Goal: Task Accomplishment & Management: Manage account settings

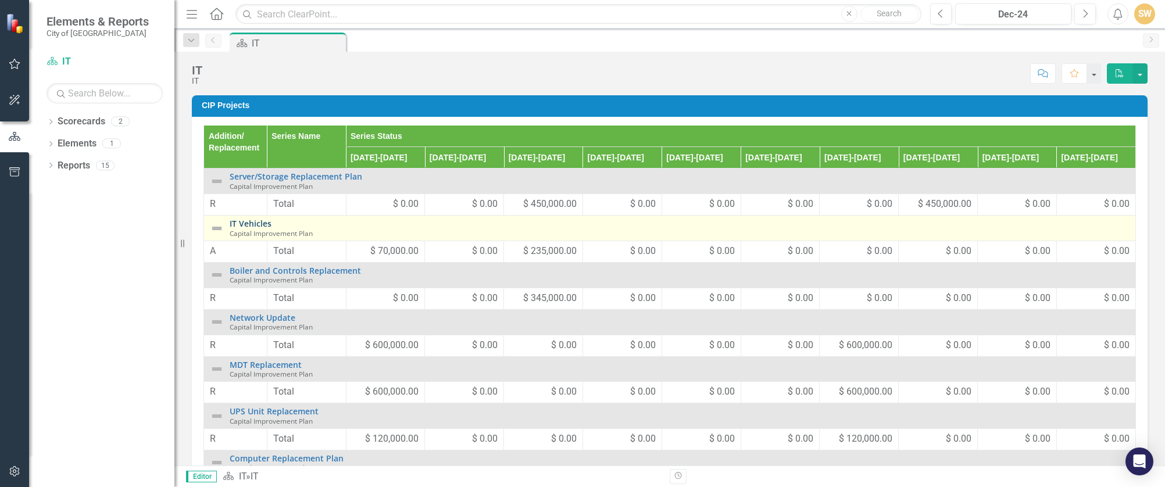
click at [256, 223] on link "IT Vehicles" at bounding box center [680, 223] width 900 height 9
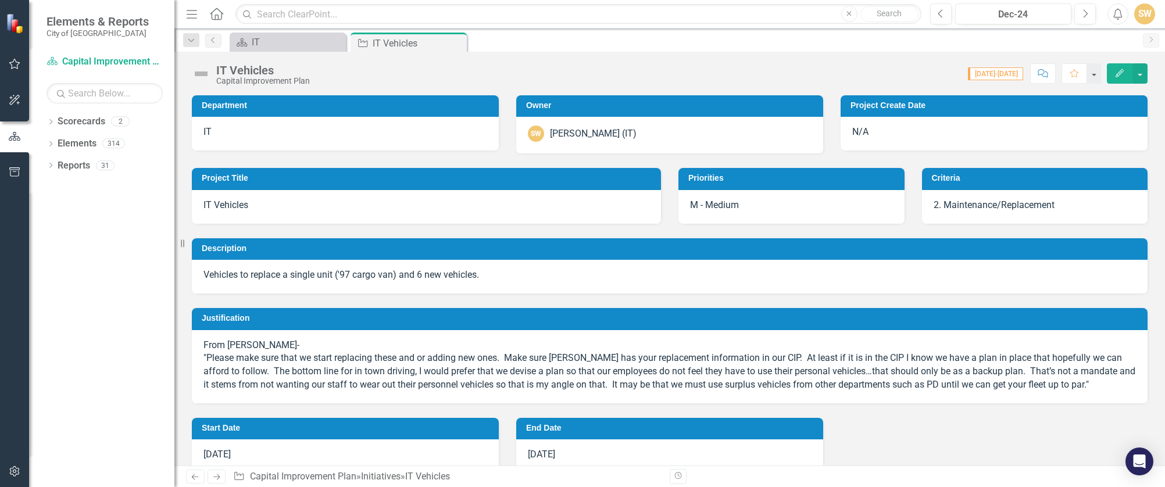
click at [269, 321] on h3 "Justification" at bounding box center [672, 318] width 940 height 9
click at [252, 345] on p "From [PERSON_NAME]- "Please make sure that we start replacing these and or addi…" at bounding box center [670, 365] width 933 height 53
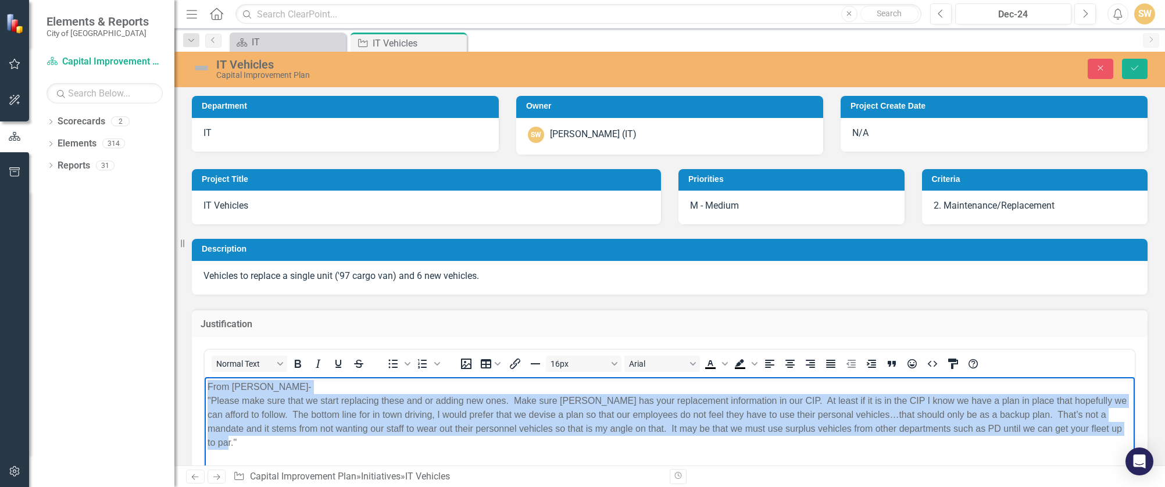
drag, startPoint x: 271, startPoint y: 449, endPoint x: 193, endPoint y: 361, distance: 117.8
click at [205, 377] on html "From [PERSON_NAME]- "Please make sure that we start replacing these and or addi…" at bounding box center [670, 464] width 930 height 174
paste body "Rich Text Area. Press ALT-0 for help."
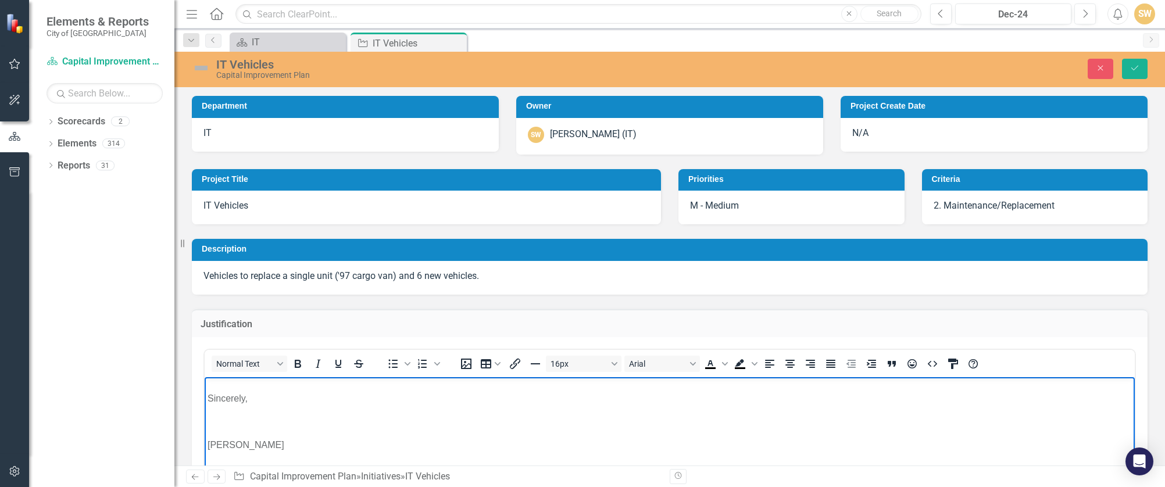
scroll to position [115, 0]
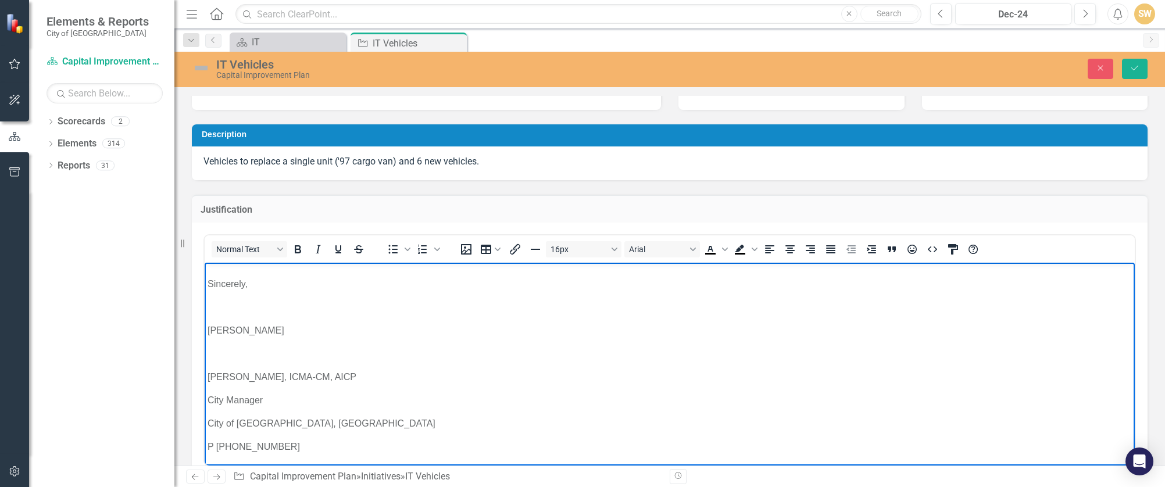
click at [246, 355] on p "Rich Text Area. Press ALT-0 for help." at bounding box center [670, 354] width 925 height 14
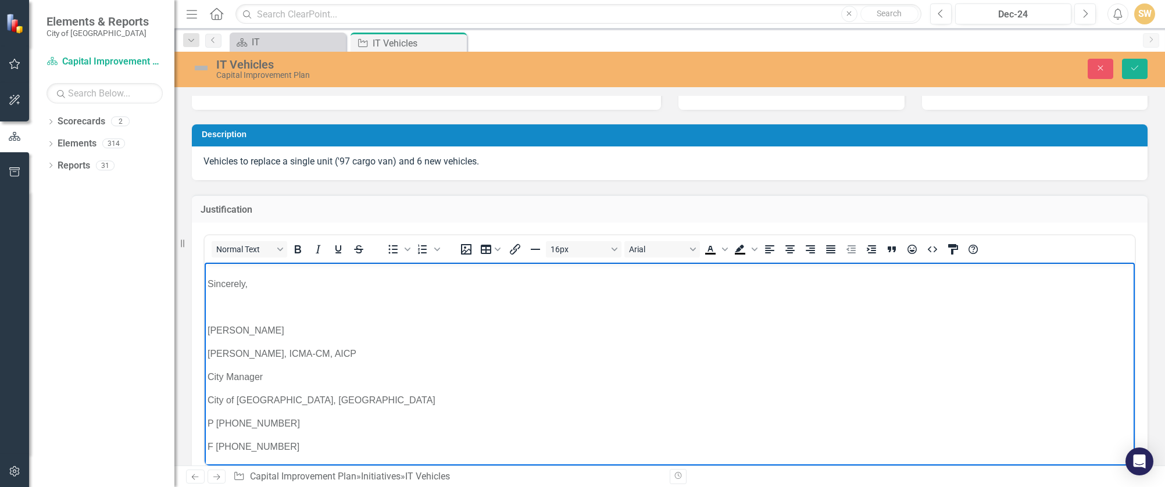
click at [231, 309] on p "Rich Text Area. Press ALT-0 for help." at bounding box center [670, 308] width 925 height 14
click at [237, 341] on body "[PERSON_NAME]: We obviously cannot get new ones right away, but it is something…" at bounding box center [670, 314] width 930 height 304
click at [244, 334] on p "[PERSON_NAME]" at bounding box center [670, 330] width 925 height 14
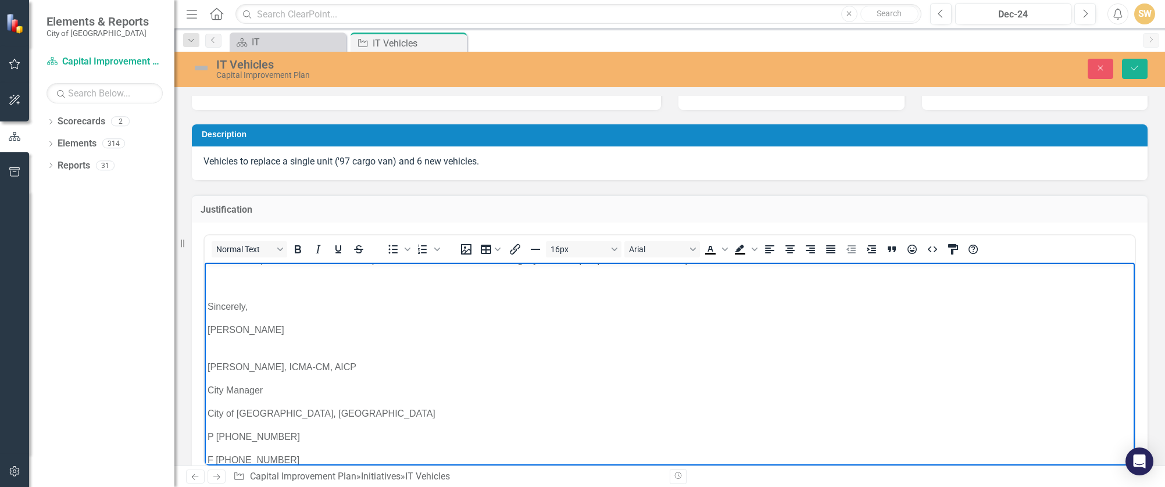
scroll to position [115, 0]
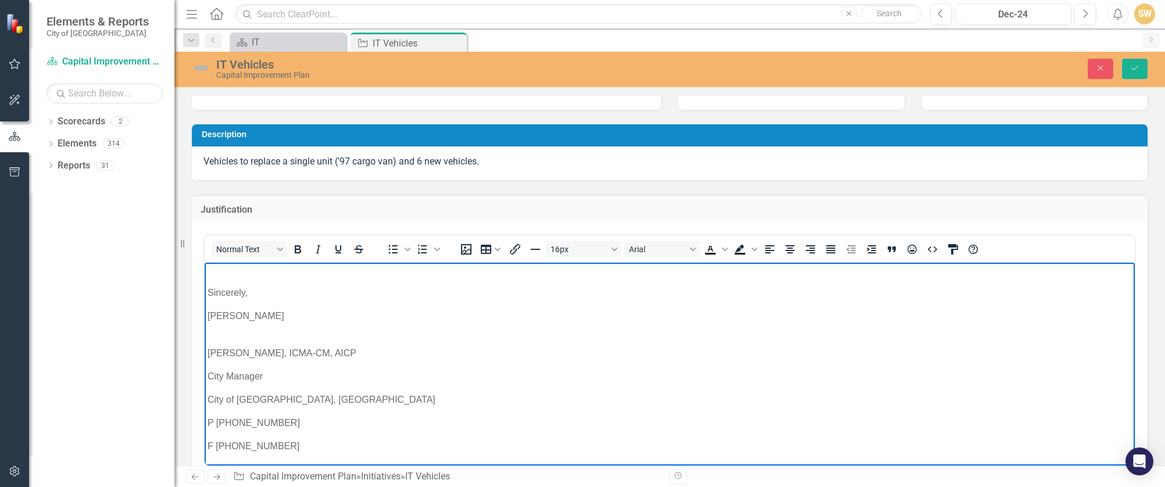
click at [234, 304] on body "[PERSON_NAME]: We obviously cannot get new ones right away, but it is something…" at bounding box center [670, 306] width 930 height 317
click at [208, 315] on p "[PERSON_NAME]" at bounding box center [670, 323] width 925 height 28
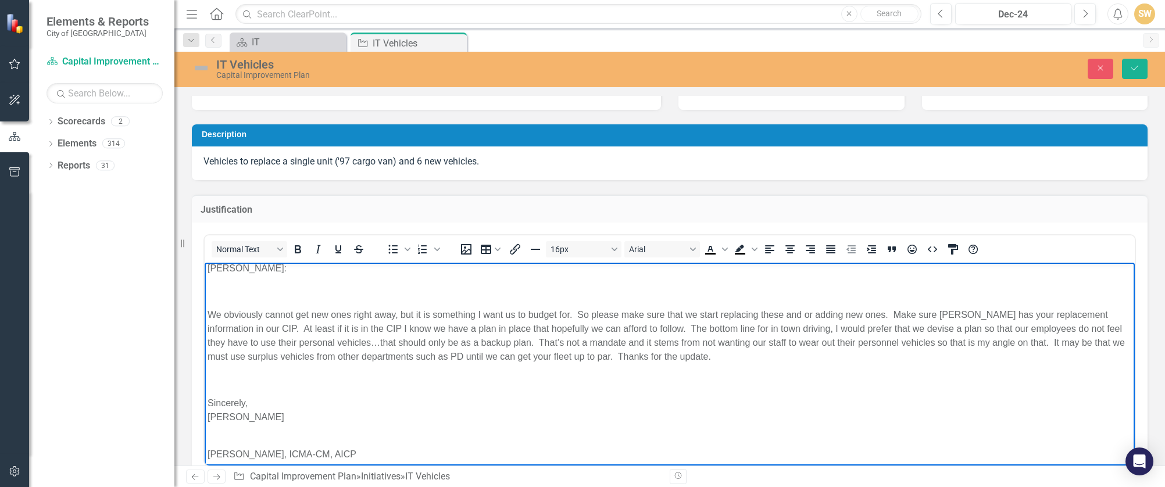
scroll to position [0, 0]
click at [213, 377] on p "Rich Text Area. Press ALT-0 for help." at bounding box center [670, 384] width 925 height 14
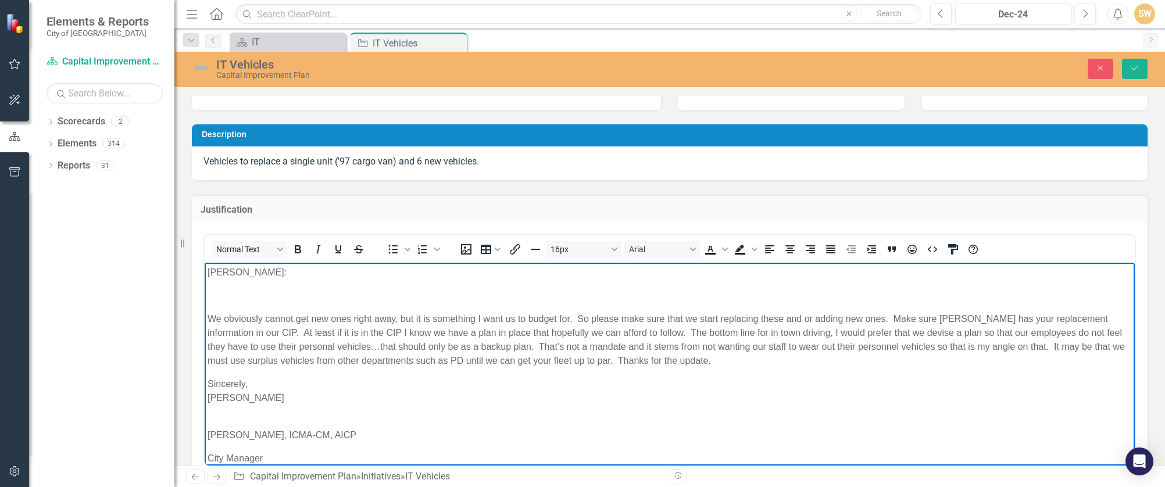
click at [224, 298] on p "Rich Text Area. Press ALT-0 for help." at bounding box center [670, 296] width 925 height 14
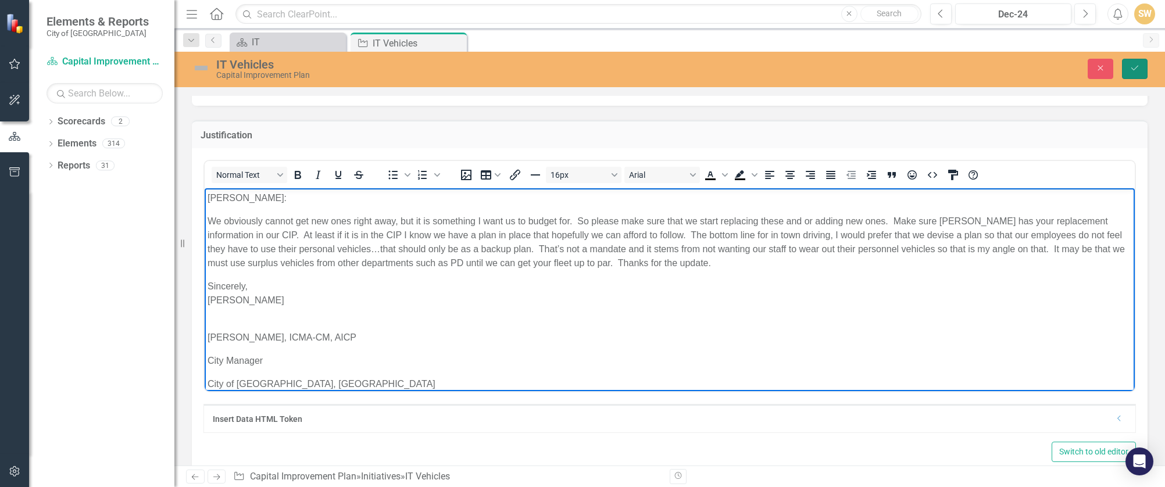
click at [1133, 73] on button "Save" at bounding box center [1135, 69] width 26 height 20
